Goal: Task Accomplishment & Management: Manage account settings

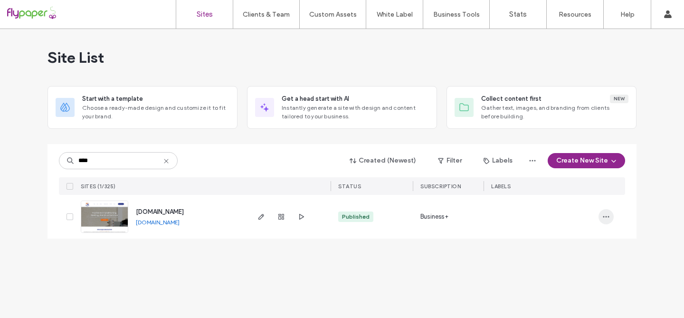
type input "****"
click at [606, 219] on icon "button" at bounding box center [606, 217] width 8 height 8
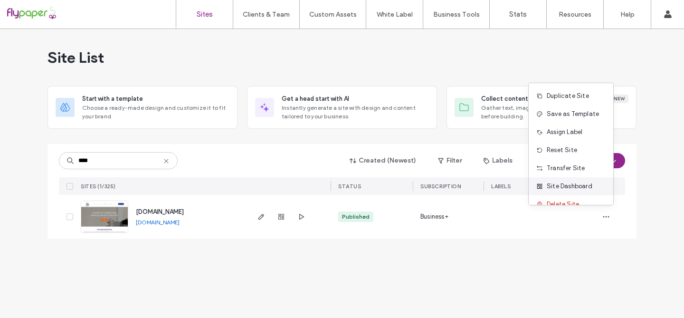
click at [601, 191] on div "Site Dashboard" at bounding box center [571, 186] width 85 height 18
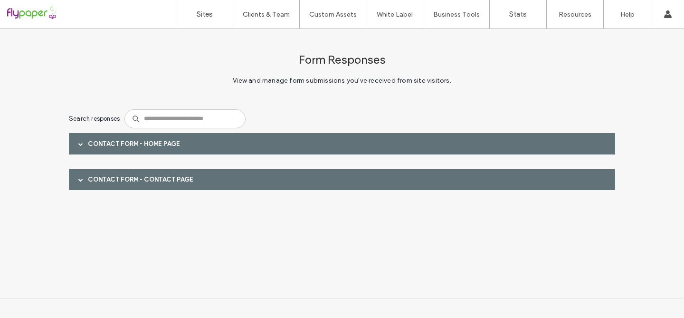
click at [80, 142] on span at bounding box center [80, 144] width 5 height 5
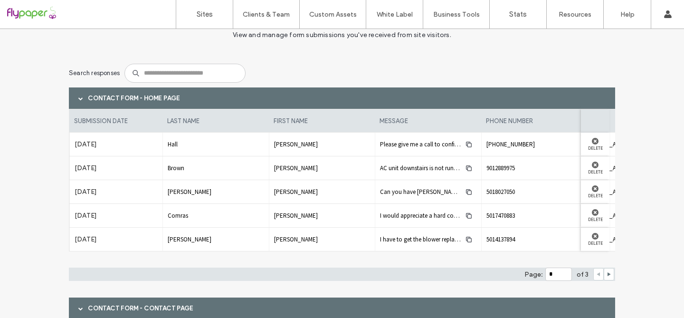
scroll to position [80, 0]
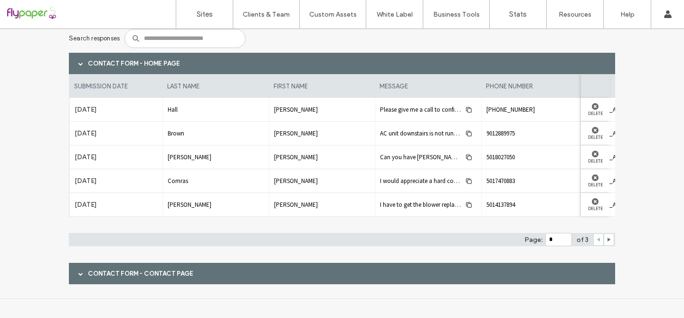
click at [78, 271] on span at bounding box center [80, 273] width 5 height 5
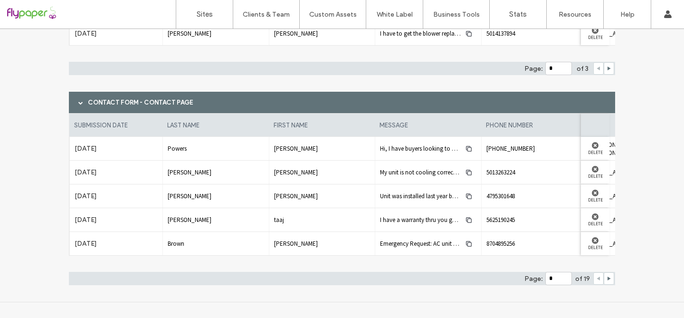
scroll to position [253, 0]
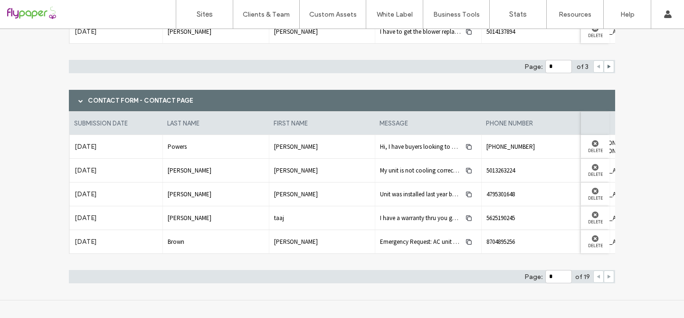
click at [608, 277] on use at bounding box center [609, 277] width 3 height 4
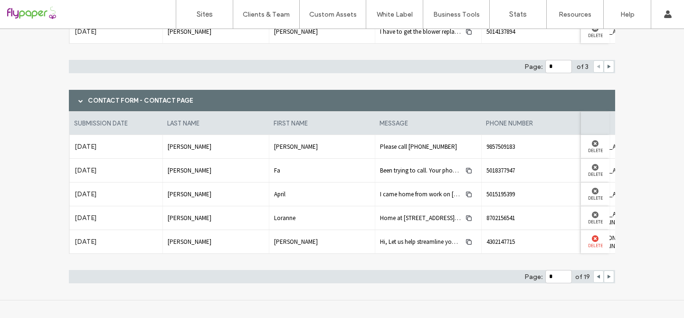
click at [592, 239] on use at bounding box center [595, 238] width 7 height 7
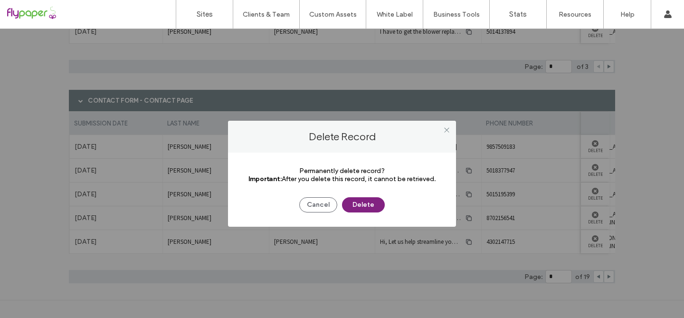
click at [371, 205] on button "Delete" at bounding box center [363, 204] width 43 height 15
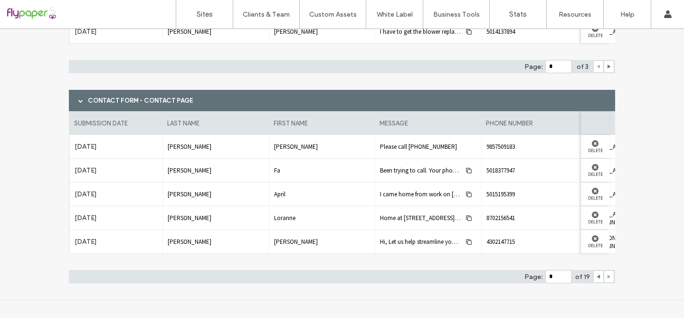
click at [608, 276] on use at bounding box center [609, 277] width 3 height 4
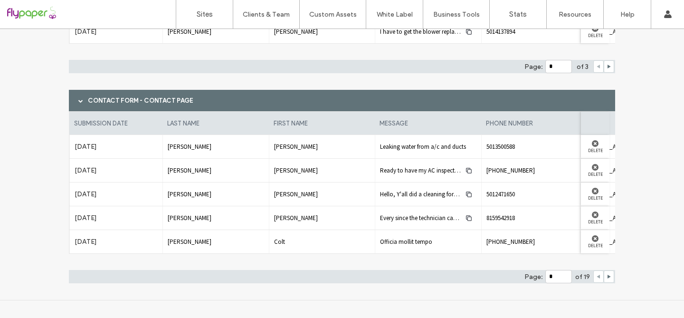
click at [596, 275] on icon at bounding box center [598, 276] width 5 height 5
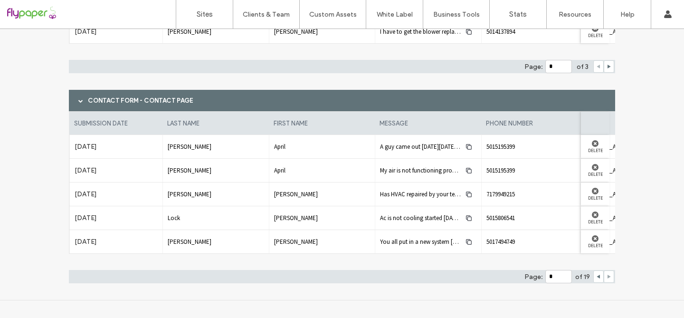
click at [608, 277] on use at bounding box center [609, 277] width 3 height 4
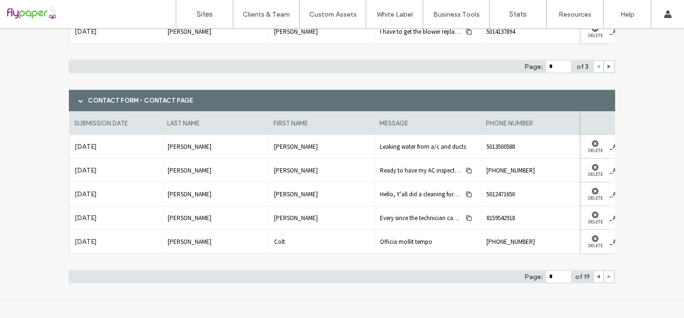
click at [608, 277] on use at bounding box center [609, 277] width 3 height 4
type input "*"
